Goal: Information Seeking & Learning: Learn about a topic

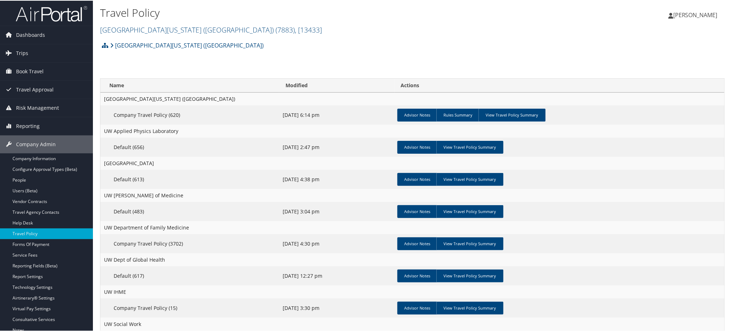
drag, startPoint x: 389, startPoint y: 106, endPoint x: 562, endPoint y: 128, distance: 174.9
click at [562, 128] on tbody "[GEOGRAPHIC_DATA][US_STATE] (UW) Company Travel Policy (620) [DATE] 6:14 pm Adv…" at bounding box center [412, 253] width 624 height 322
click at [570, 129] on td "UW Applied Physics Laboratory" at bounding box center [412, 130] width 624 height 13
drag, startPoint x: 374, startPoint y: 108, endPoint x: 541, endPoint y: 126, distance: 167.6
click at [541, 126] on tbody "[GEOGRAPHIC_DATA][US_STATE] (UW) Company Travel Policy (620) [DATE] 6:14 pm Adv…" at bounding box center [412, 253] width 624 height 322
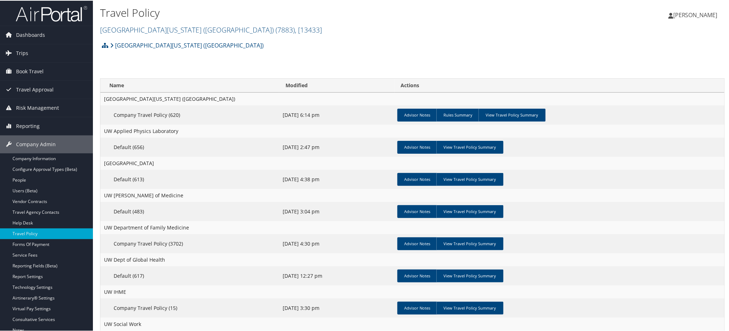
click at [541, 126] on td "UW Applied Physics Laboratory" at bounding box center [412, 130] width 624 height 13
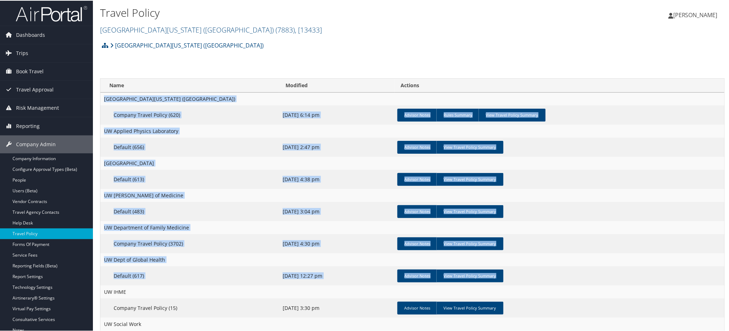
drag, startPoint x: 103, startPoint y: 99, endPoint x: 517, endPoint y: 279, distance: 450.7
click at [517, 279] on tbody "[GEOGRAPHIC_DATA][US_STATE] (UW) Company Travel Policy (620) [DATE] 6:14 pm Adv…" at bounding box center [412, 253] width 624 height 322
click at [534, 189] on td "UW [PERSON_NAME] of Medicine" at bounding box center [412, 194] width 624 height 13
